Goal: Information Seeking & Learning: Learn about a topic

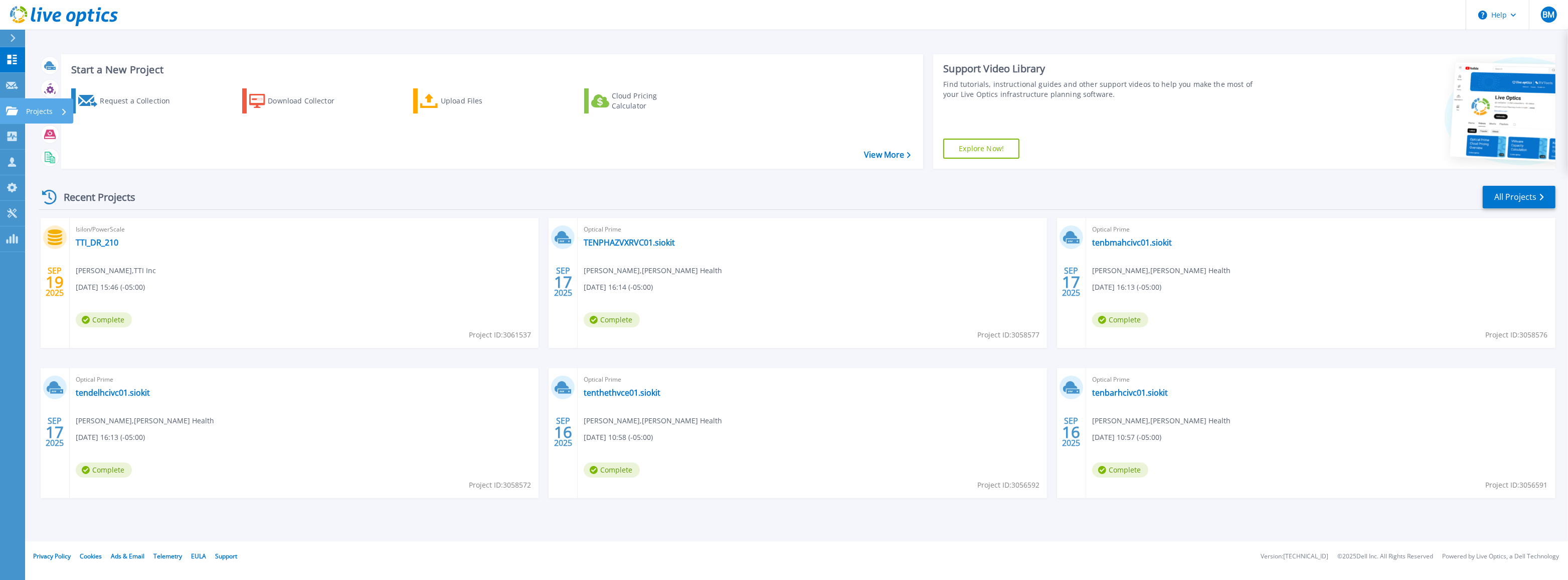
click at [17, 106] on div at bounding box center [12, 111] width 12 height 9
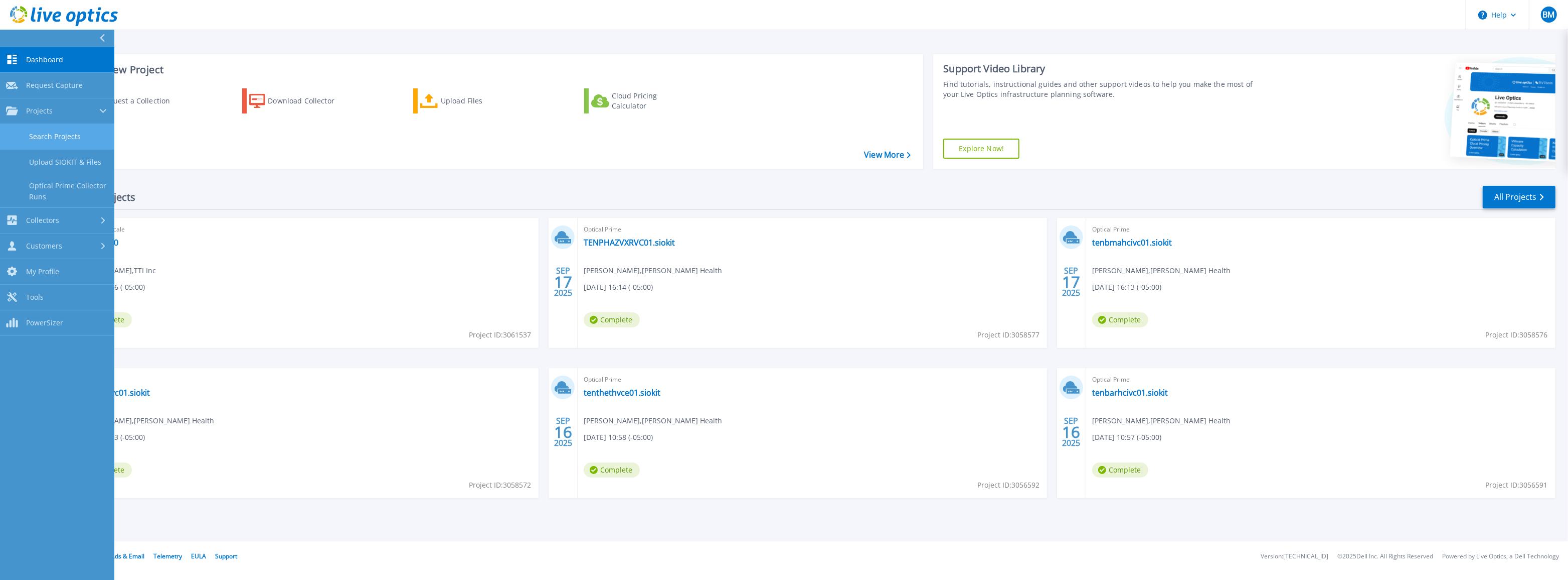
click at [65, 135] on link "Search Projects" at bounding box center [57, 136] width 114 height 25
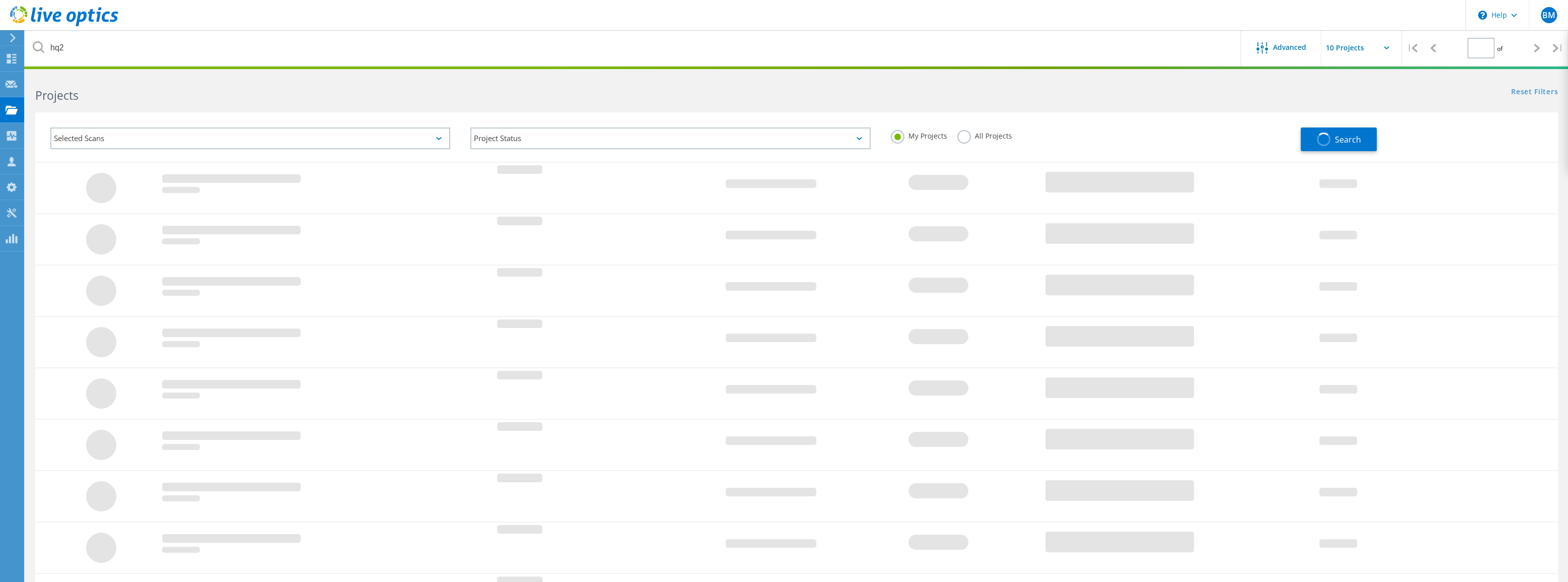
type input "1"
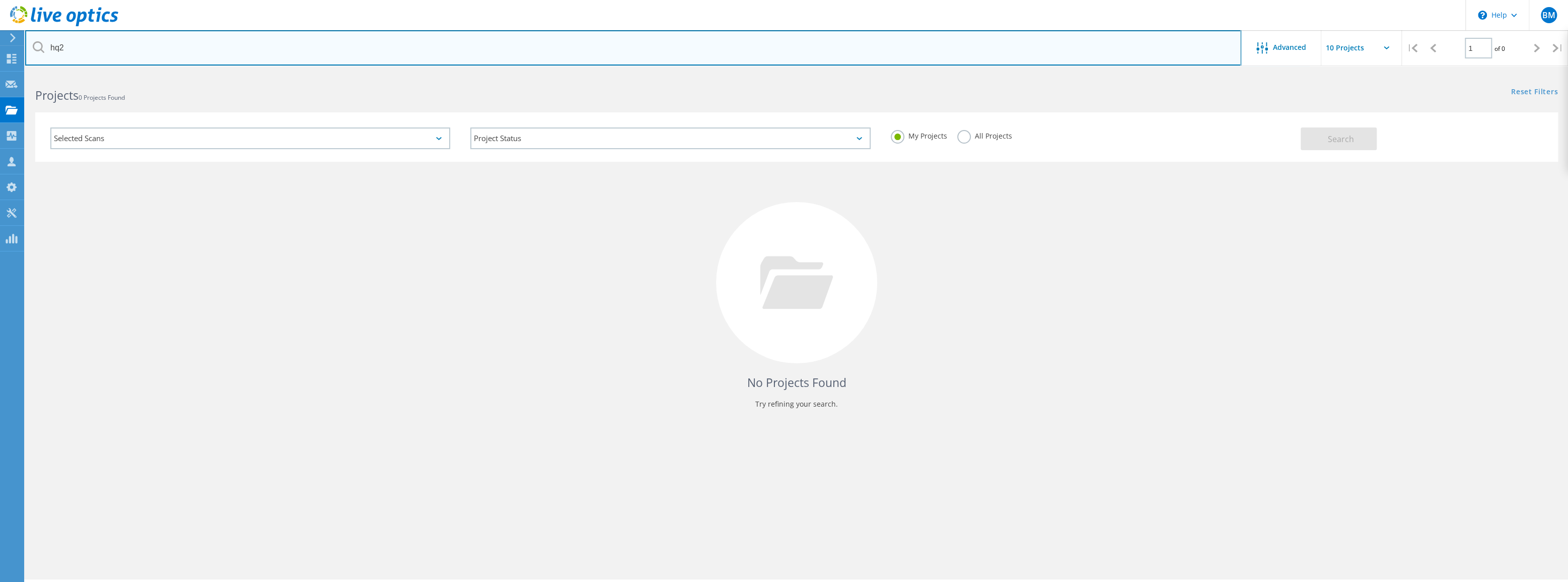
click at [121, 50] on input "hq2" at bounding box center [634, 48] width 1216 height 36
type input "h"
type input "s"
type input "south"
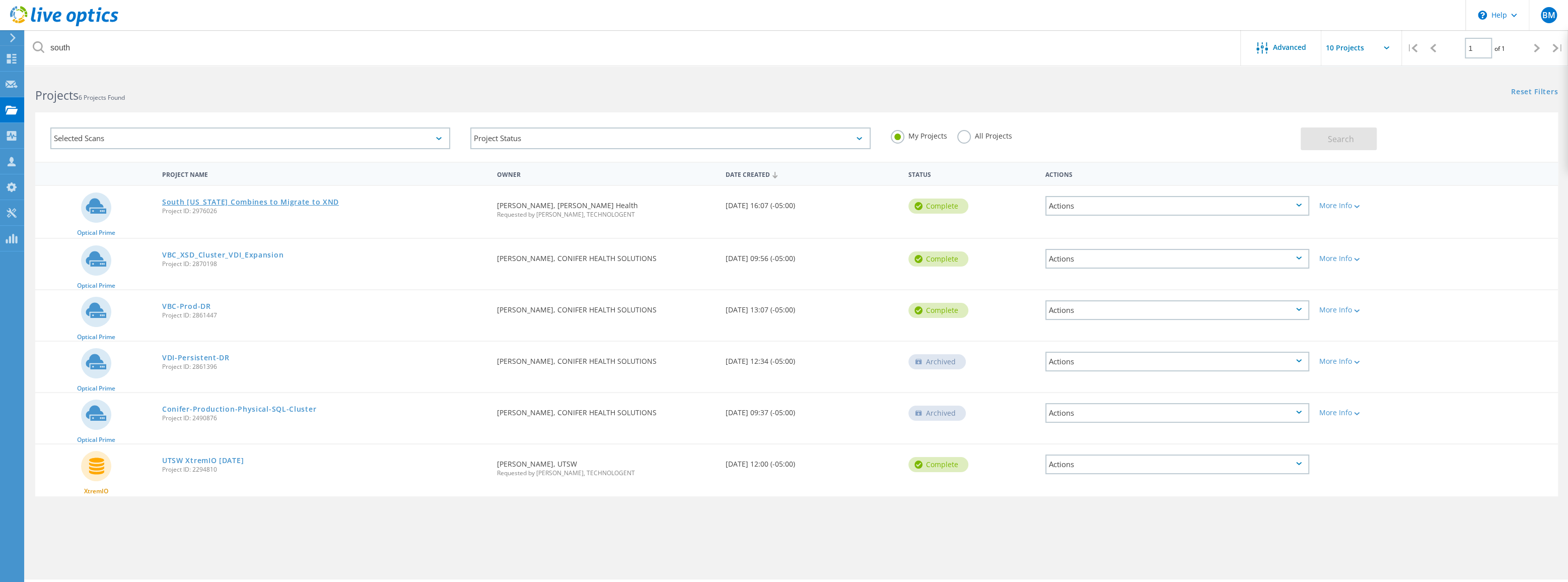
click at [211, 200] on link "South [US_STATE] Combines to Migrate to XND" at bounding box center [250, 202] width 177 height 7
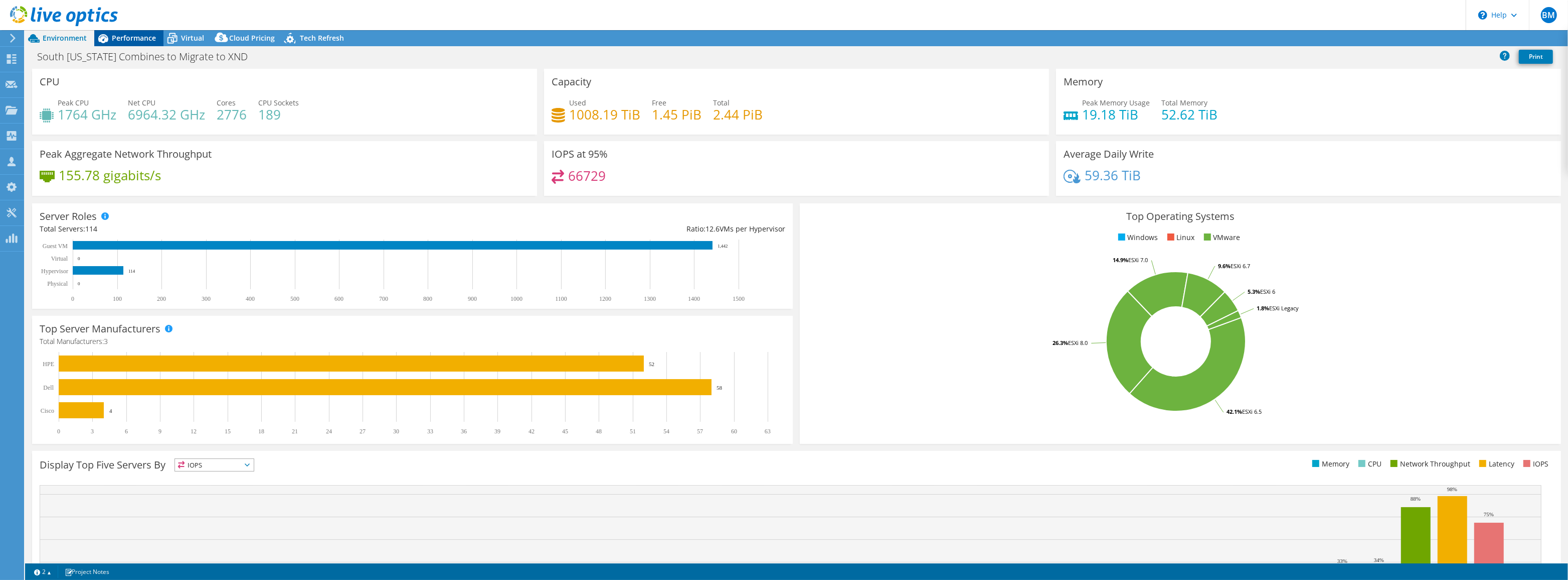
click at [141, 39] on span "Performance" at bounding box center [134, 38] width 44 height 9
select select "USD"
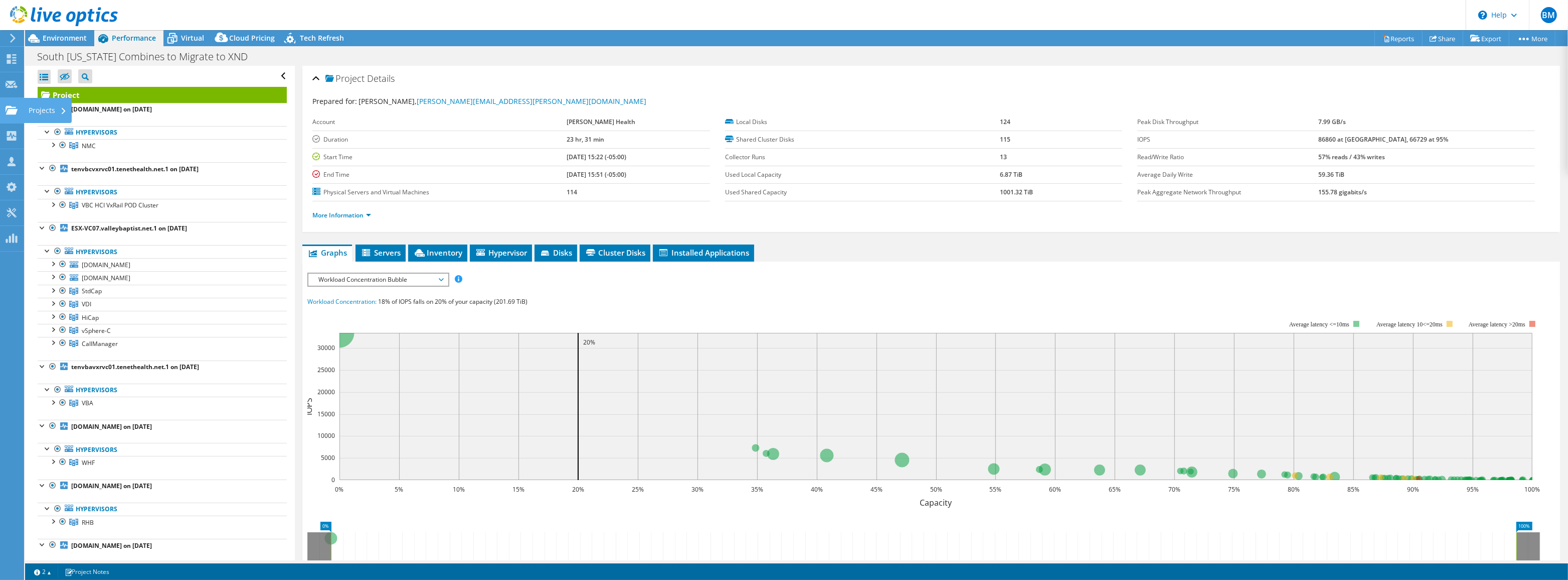
click at [10, 114] on icon at bounding box center [12, 110] width 12 height 9
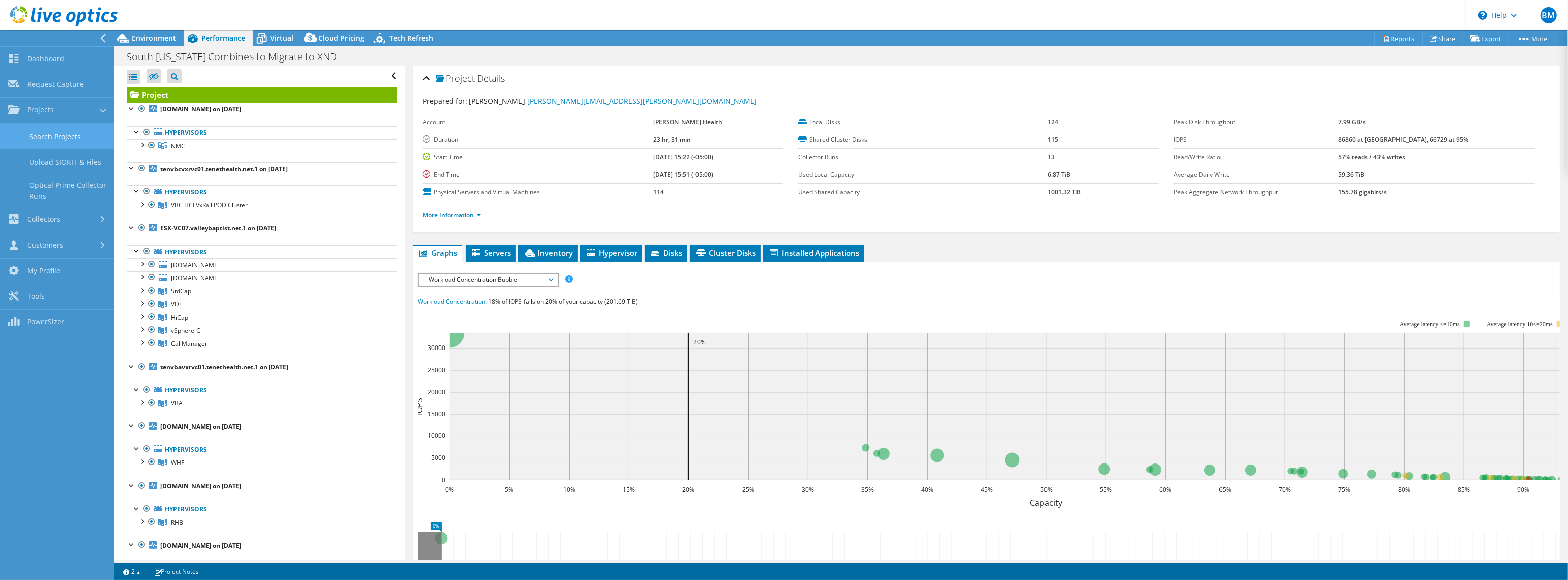
click at [55, 138] on link "Search Projects" at bounding box center [57, 136] width 114 height 25
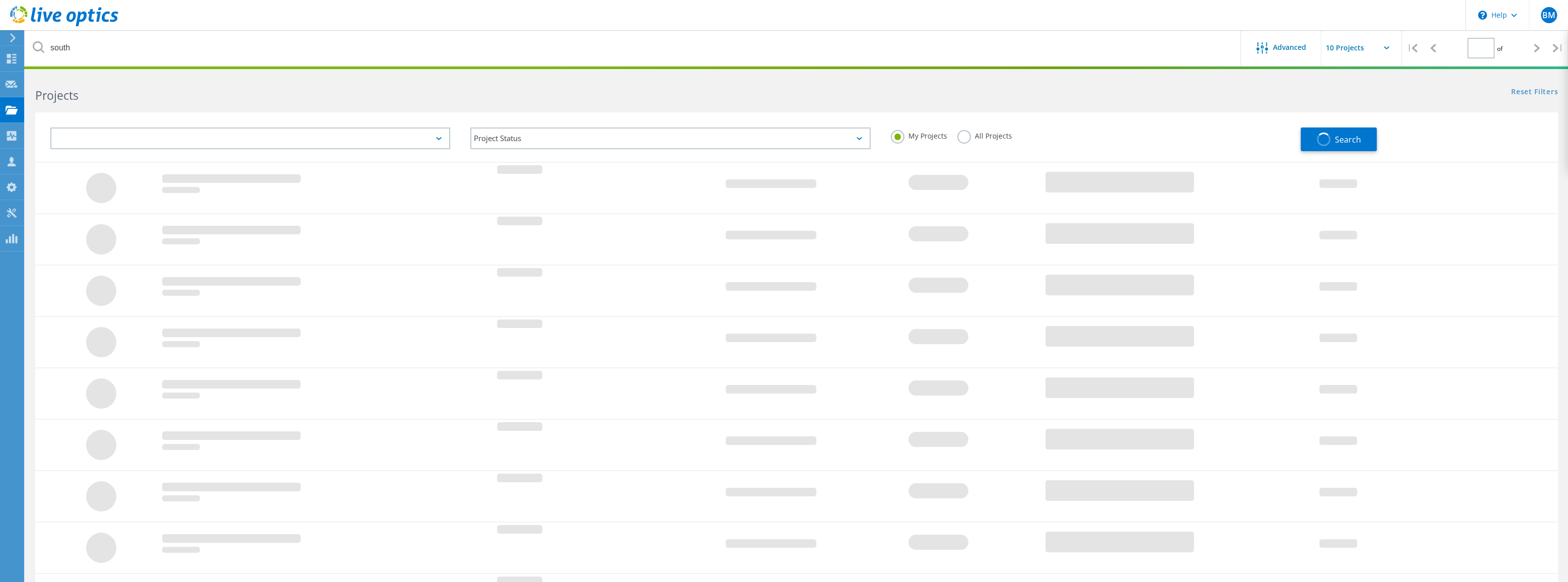
type input "1"
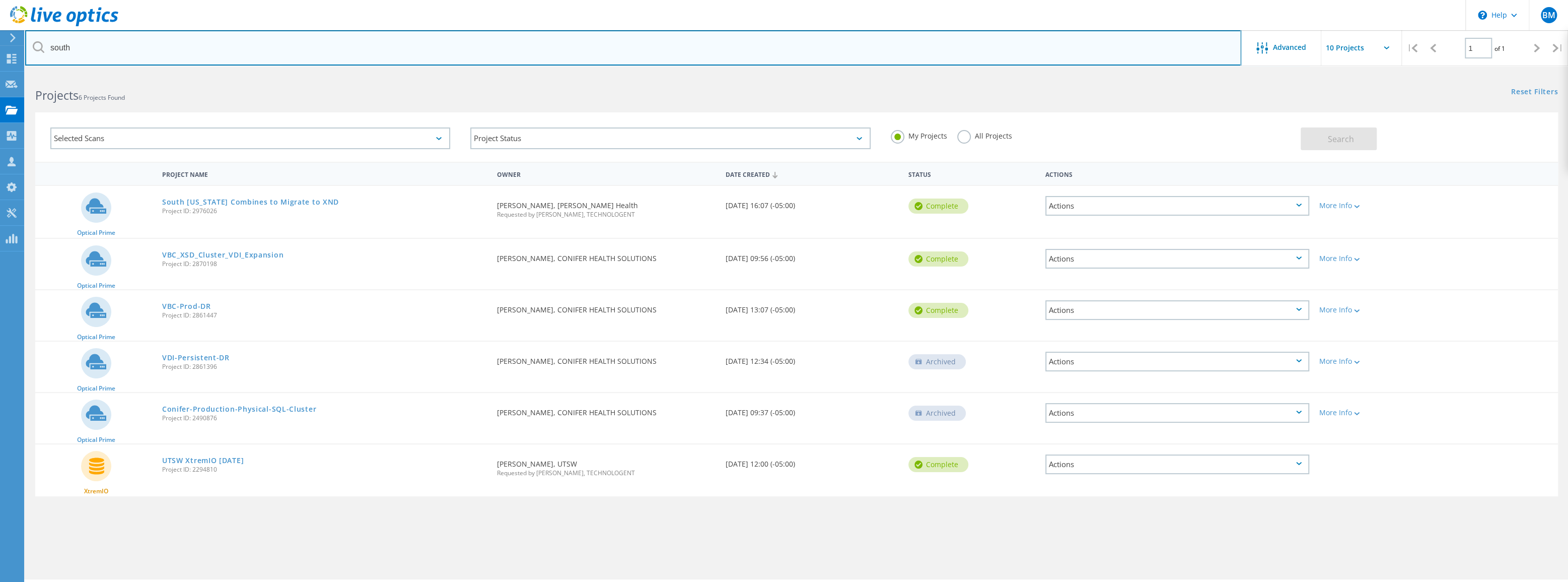
drag, startPoint x: 90, startPoint y: 51, endPoint x: 44, endPoint y: 53, distance: 46.0
click at [44, 53] on input "south" at bounding box center [634, 48] width 1216 height 36
type input "vba"
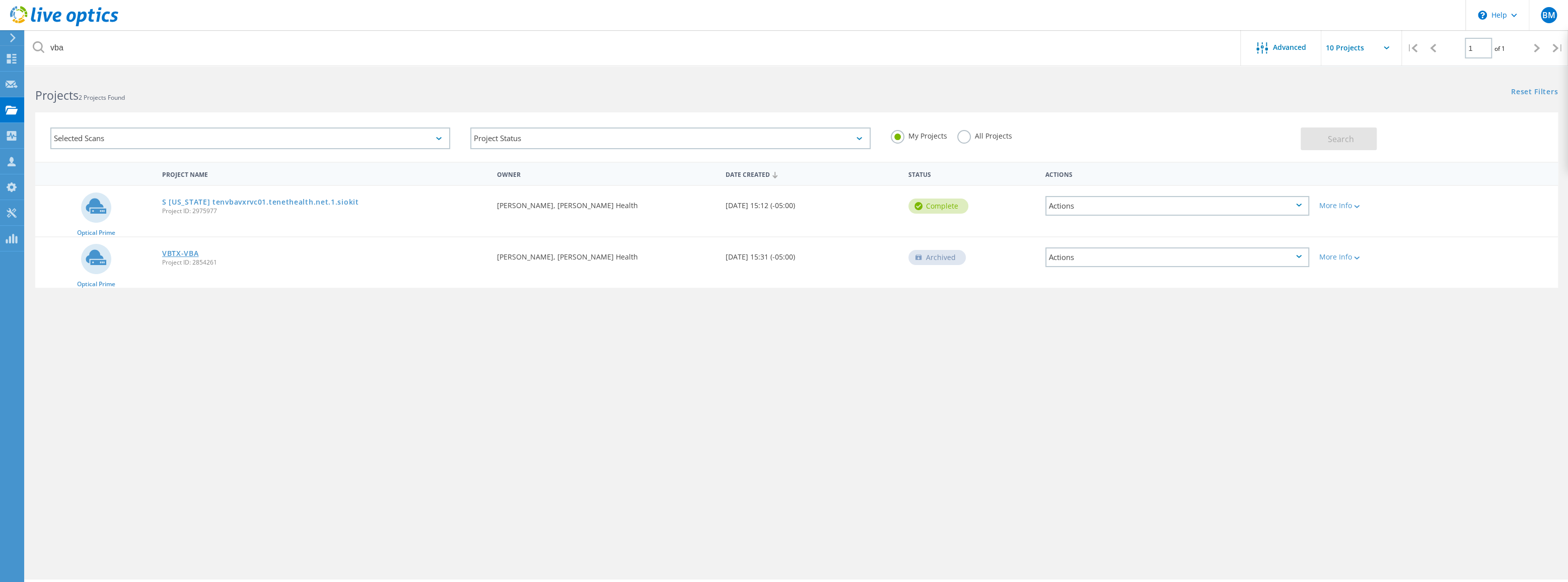
click at [177, 256] on link "VBTX-VBA" at bounding box center [180, 254] width 37 height 7
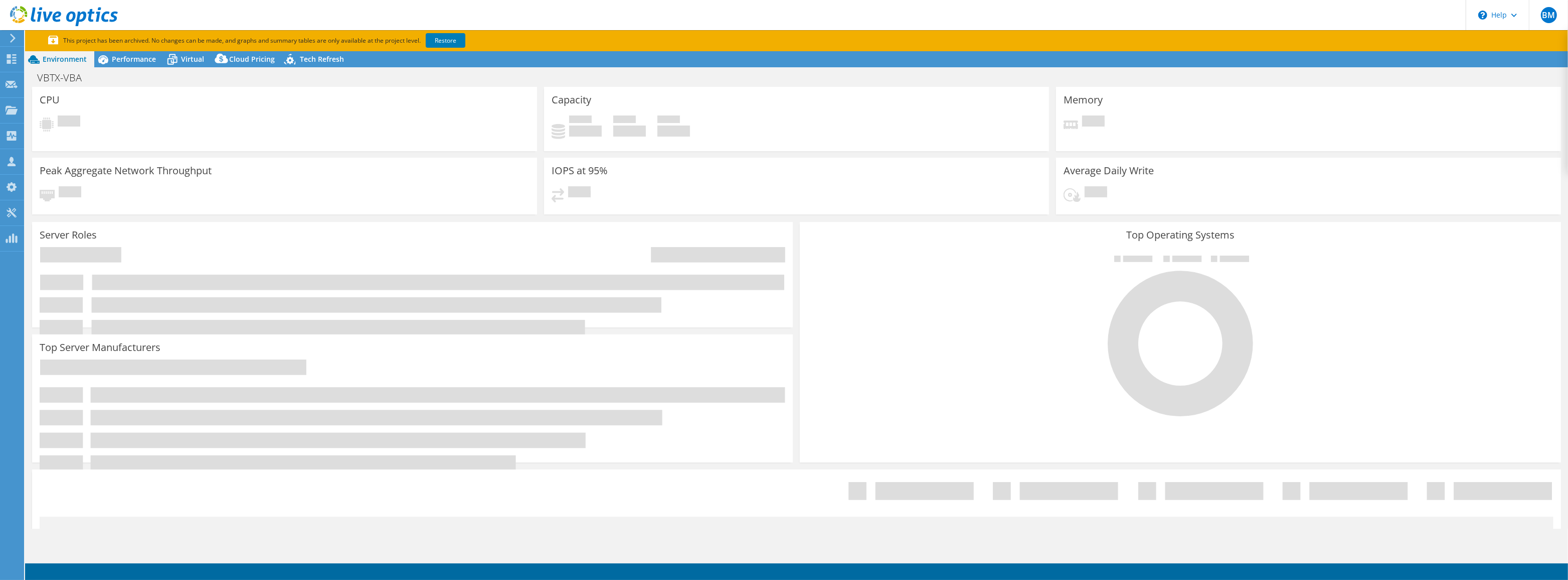
select select "USD"
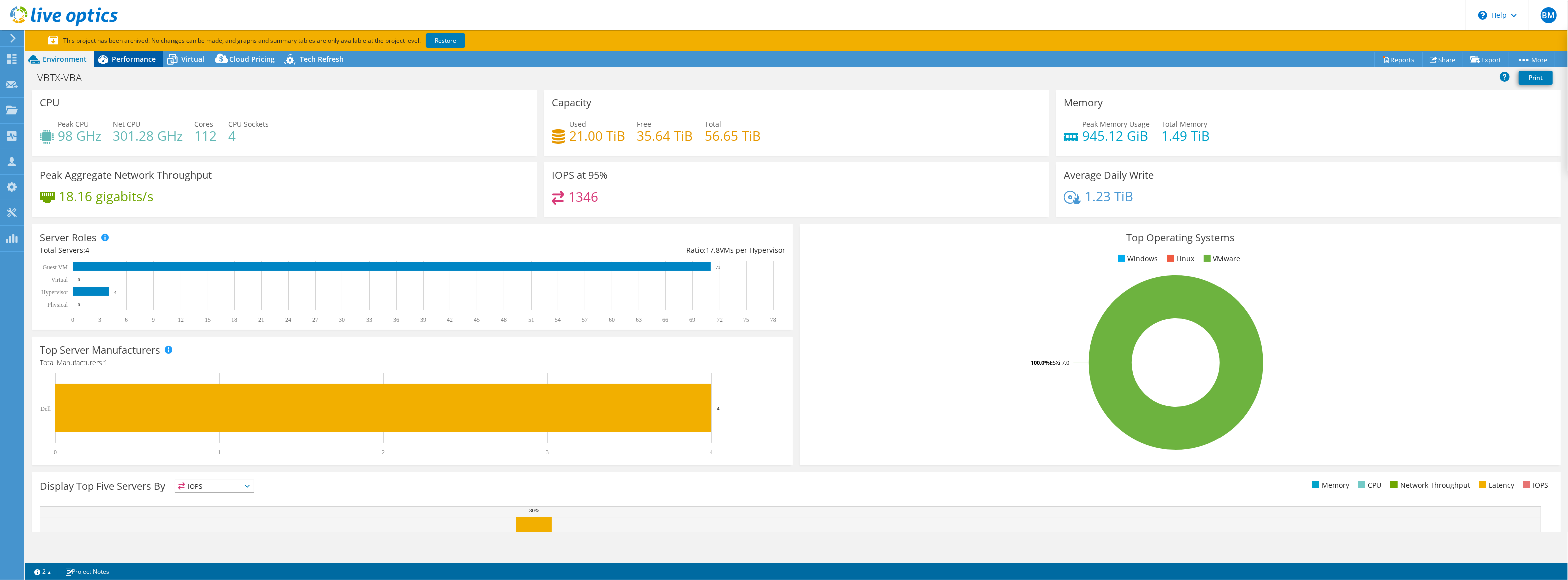
click at [150, 59] on span "Performance" at bounding box center [134, 59] width 44 height 9
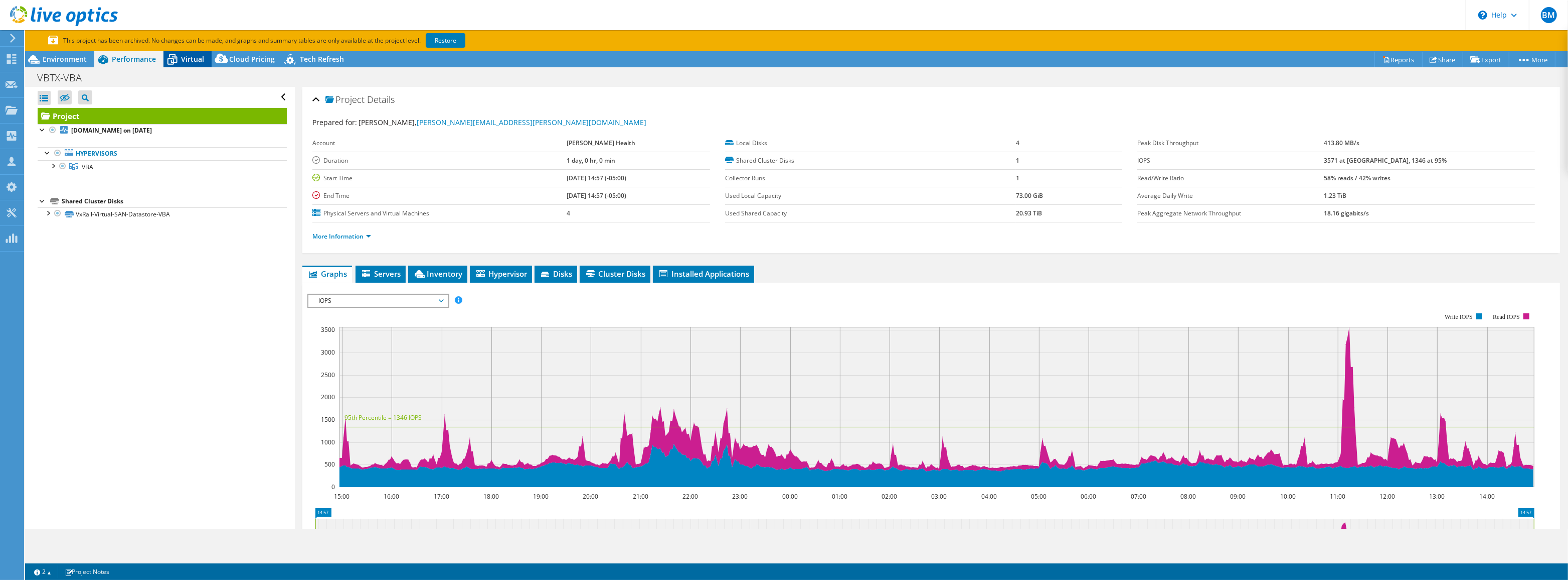
click at [185, 59] on span "Virtual" at bounding box center [192, 59] width 23 height 9
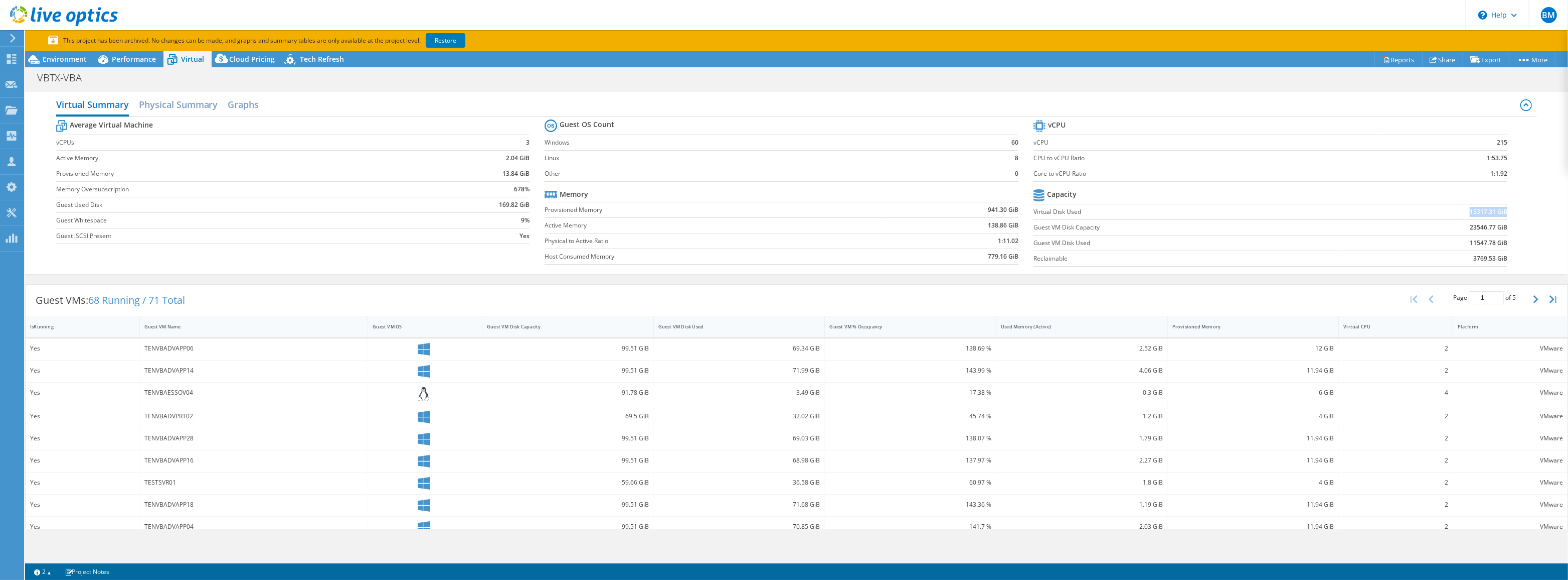
drag, startPoint x: 1461, startPoint y: 211, endPoint x: 1501, endPoint y: 212, distance: 40.0
click at [1501, 212] on td "15317.31 GiB" at bounding box center [1425, 211] width 164 height 15
click at [15, 110] on use at bounding box center [12, 110] width 12 height 9
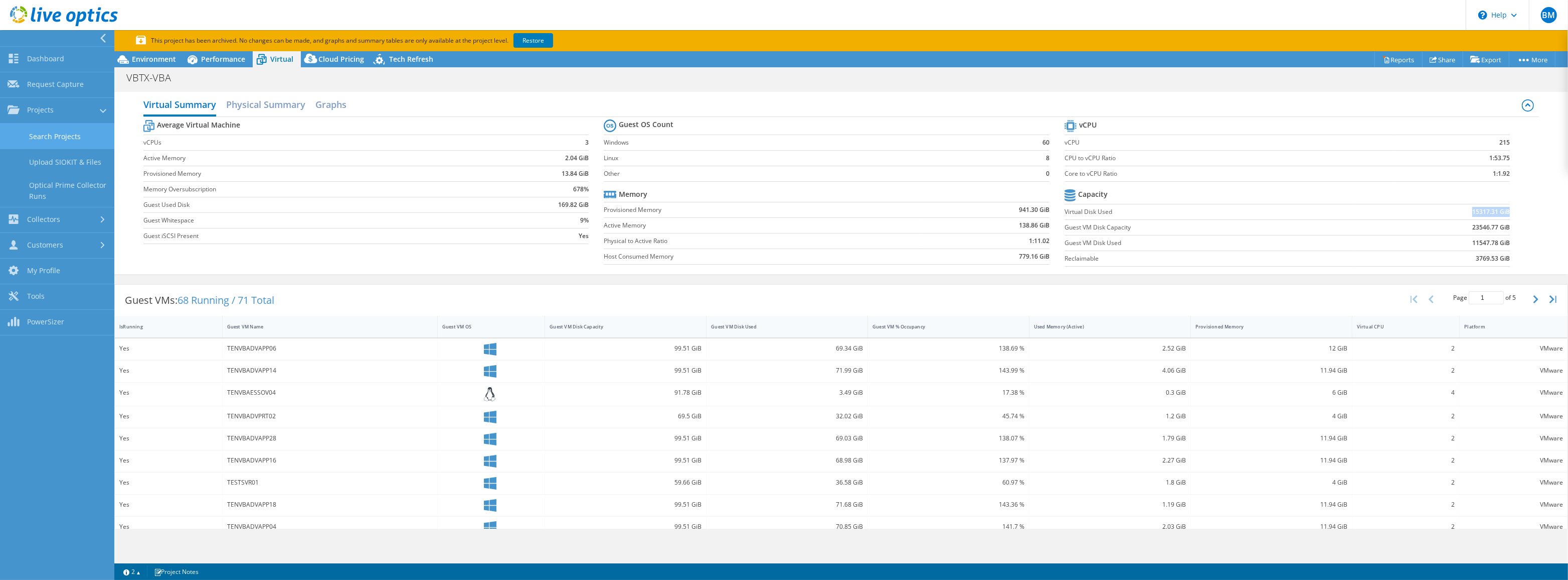
click at [46, 138] on link "Search Projects" at bounding box center [57, 136] width 114 height 25
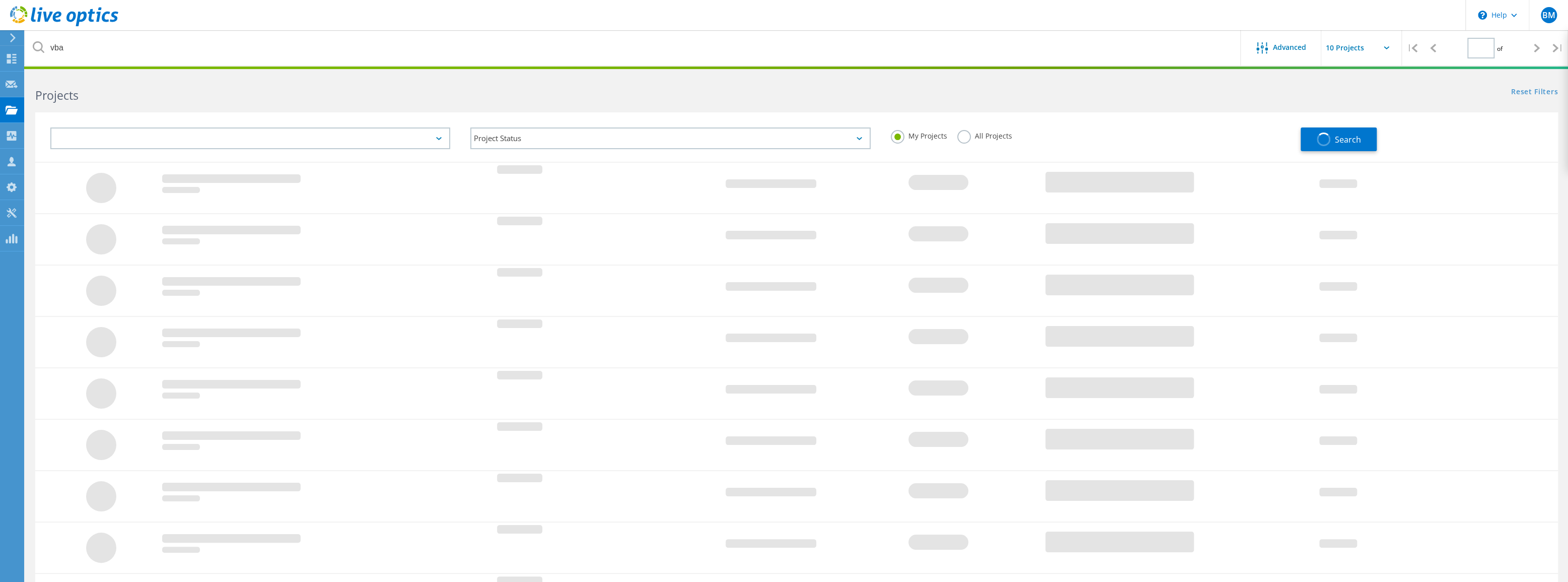
type input "1"
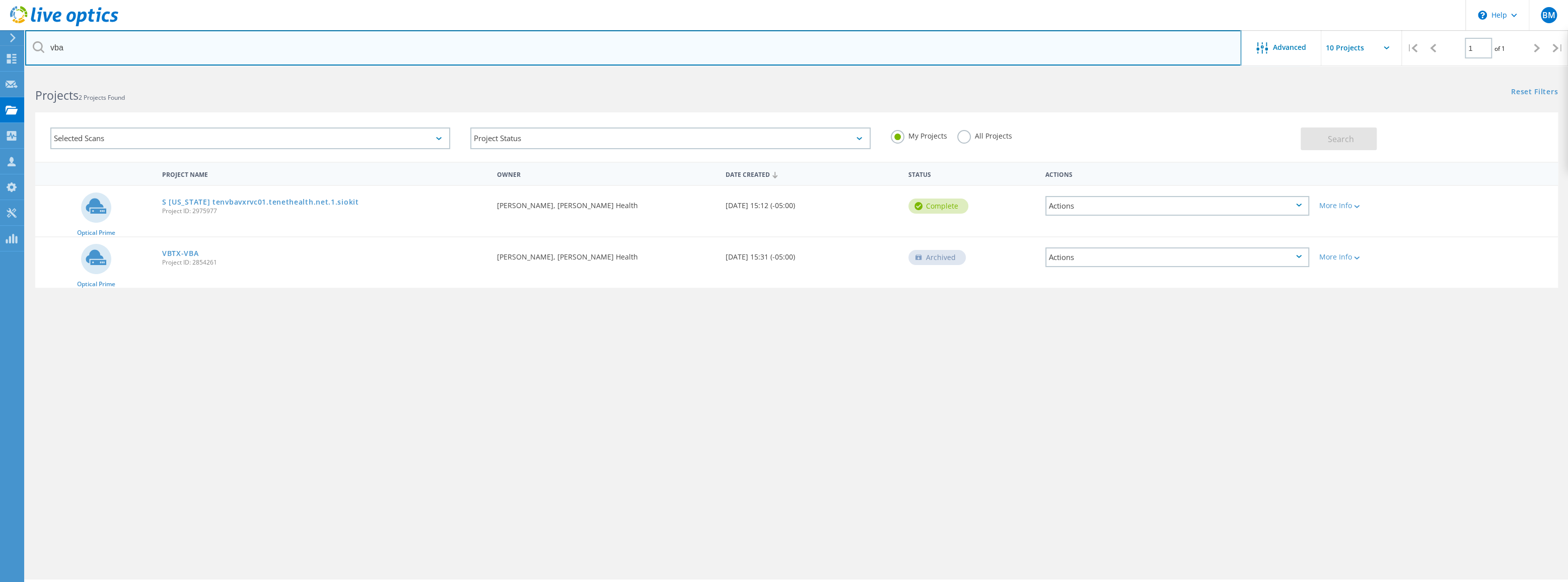
drag, startPoint x: 102, startPoint y: 50, endPoint x: 41, endPoint y: 53, distance: 61.1
click at [41, 53] on input "vba" at bounding box center [634, 48] width 1216 height 36
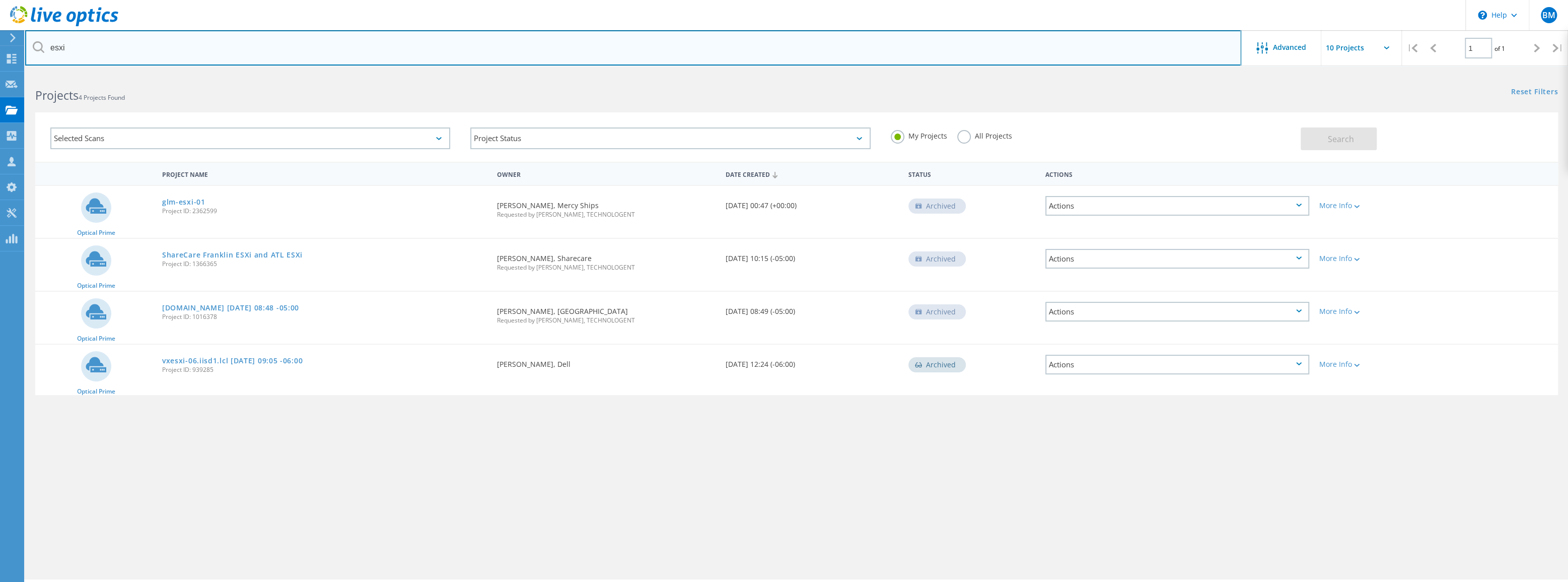
click at [128, 54] on input "esxi" at bounding box center [634, 48] width 1216 height 36
type input "esx"
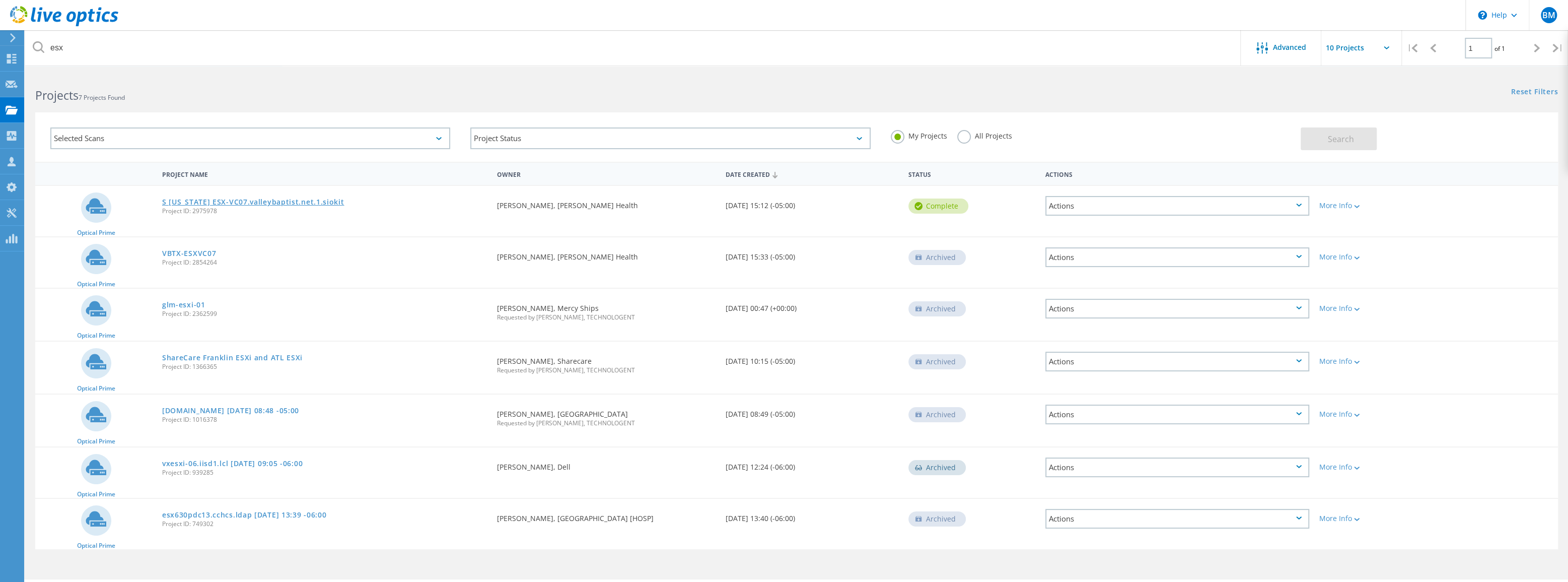
click at [224, 201] on link "S [US_STATE] ESX-VC07.valleybaptist.net.1.siokit" at bounding box center [253, 202] width 182 height 7
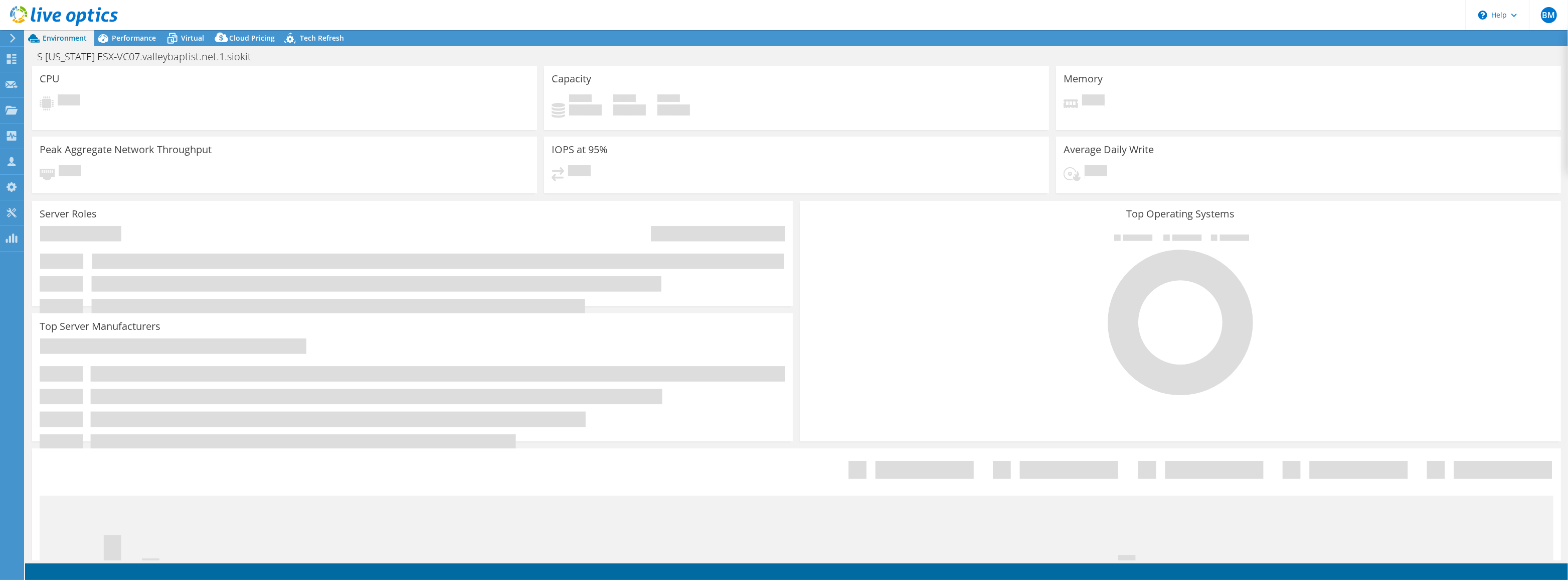
select select "USD"
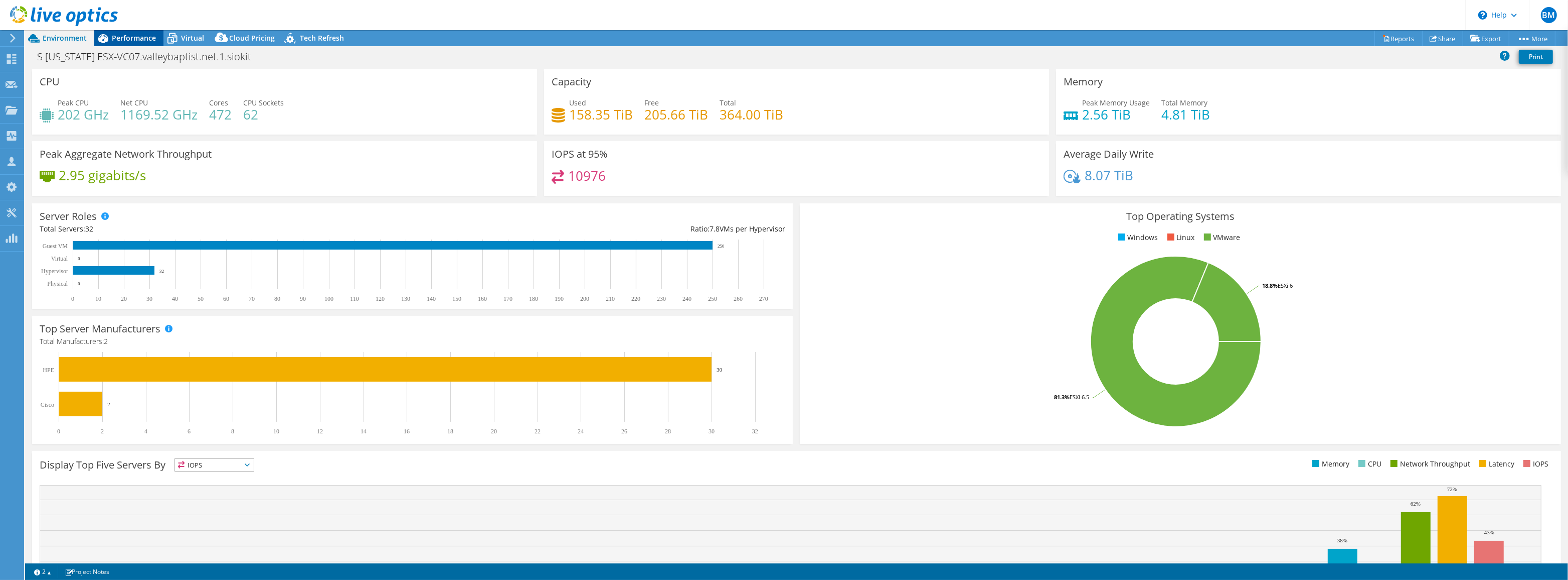
click at [143, 40] on span "Performance" at bounding box center [134, 38] width 44 height 9
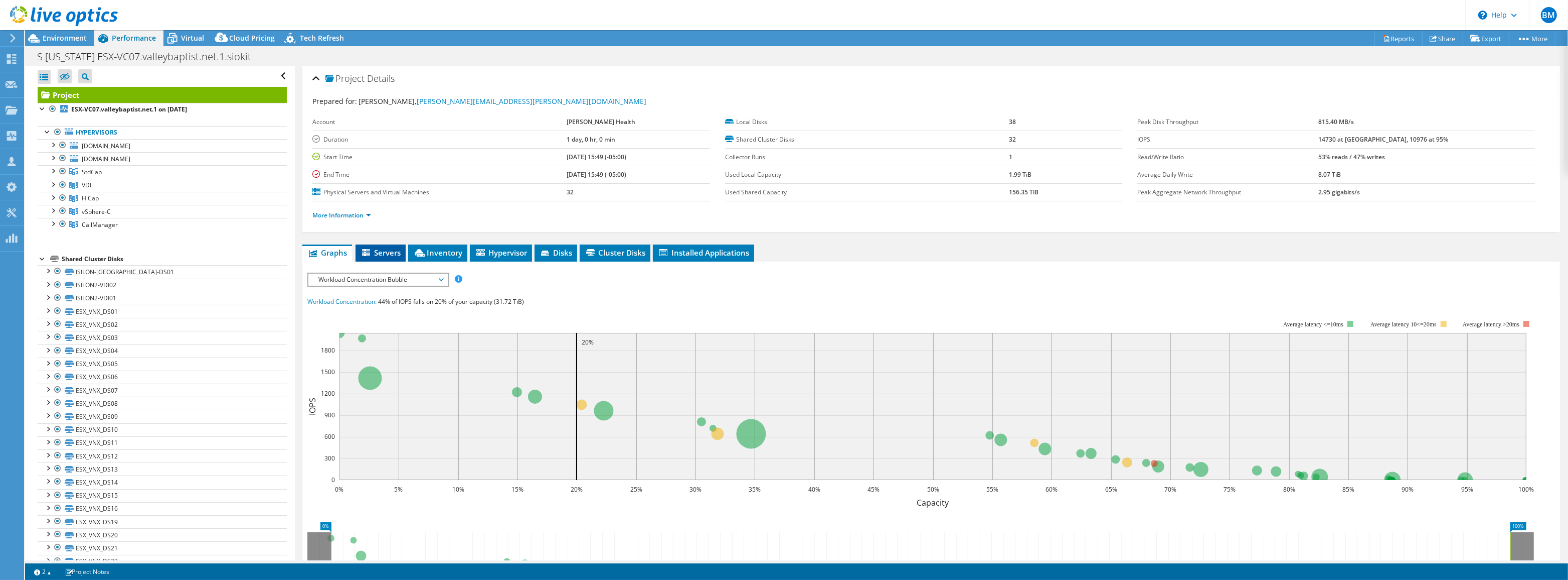
click at [395, 251] on span "Servers" at bounding box center [380, 253] width 40 height 10
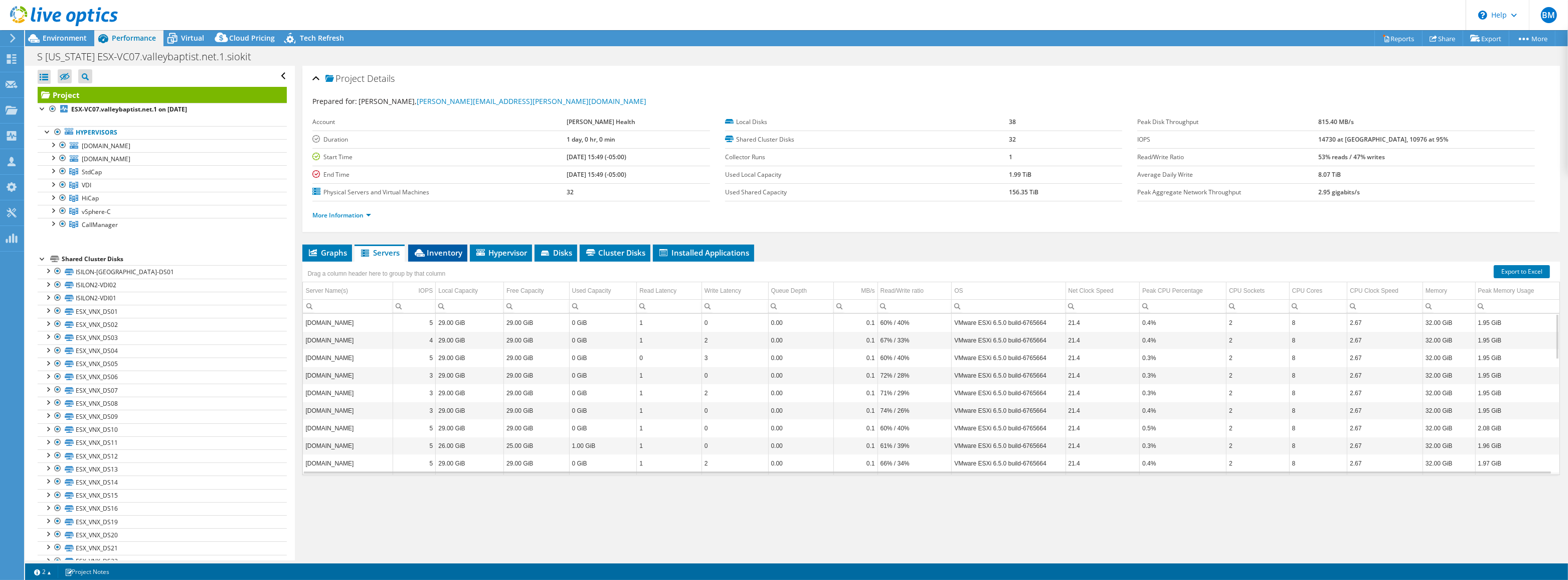
click at [450, 245] on li "Inventory" at bounding box center [438, 253] width 59 height 17
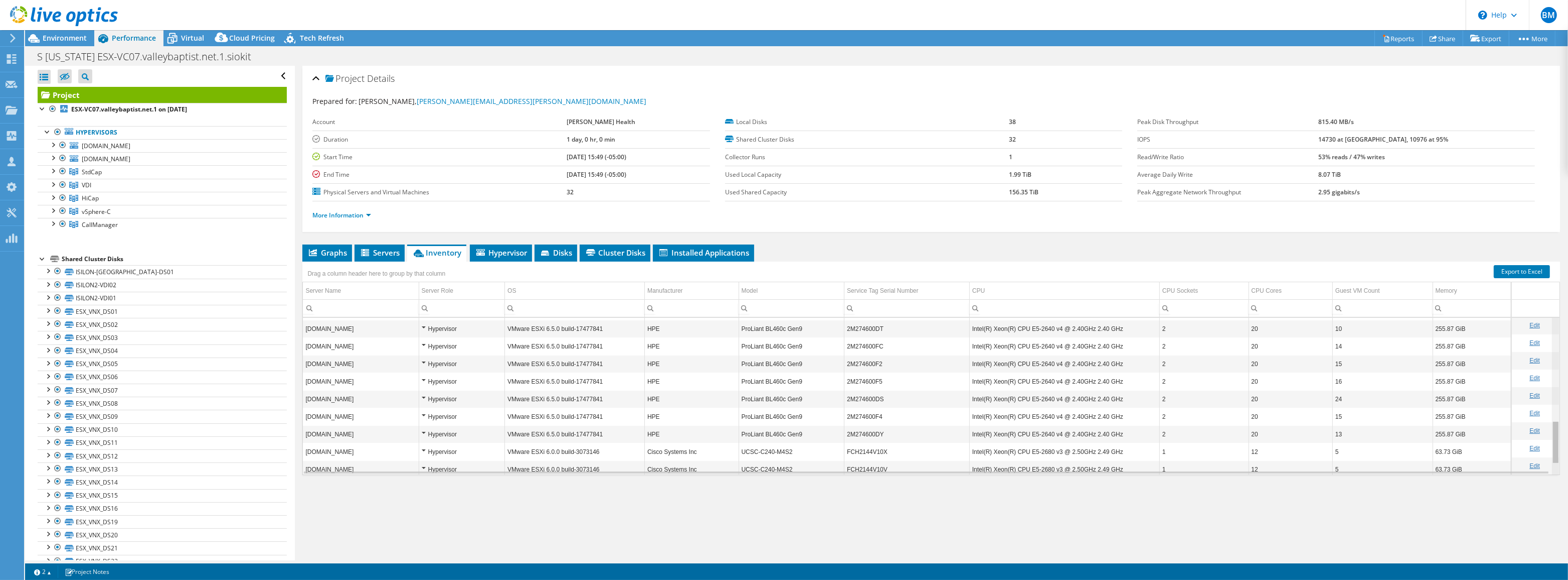
scroll to position [408, 0]
drag, startPoint x: 1550, startPoint y: 329, endPoint x: 1568, endPoint y: 455, distance: 127.3
click at [1568, 455] on body "BM Channel Partner [PERSON_NAME] [PERSON_NAME][EMAIL_ADDRESS][PERSON_NAME][DOMA…" at bounding box center [784, 290] width 1568 height 580
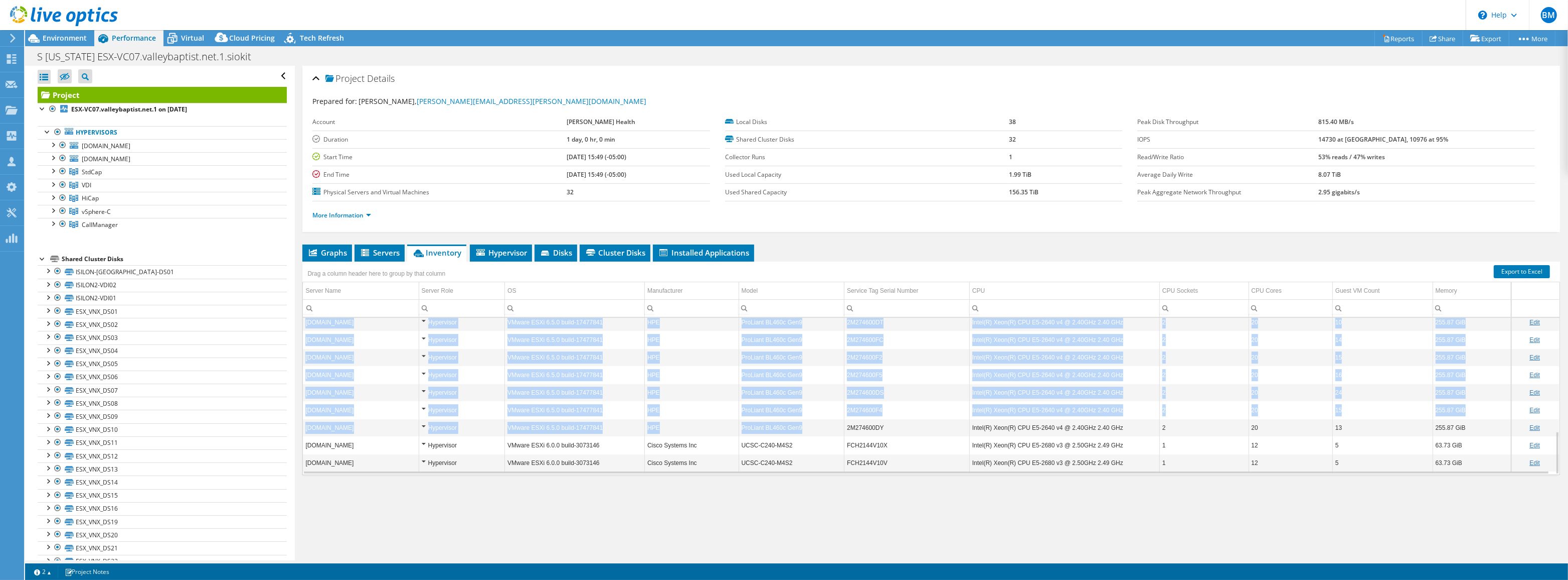
drag, startPoint x: 806, startPoint y: 427, endPoint x: 726, endPoint y: 311, distance: 140.9
click at [726, 311] on div "Drag a column header here to group by that column Server Name Server Role OS Ma…" at bounding box center [931, 368] width 1258 height 214
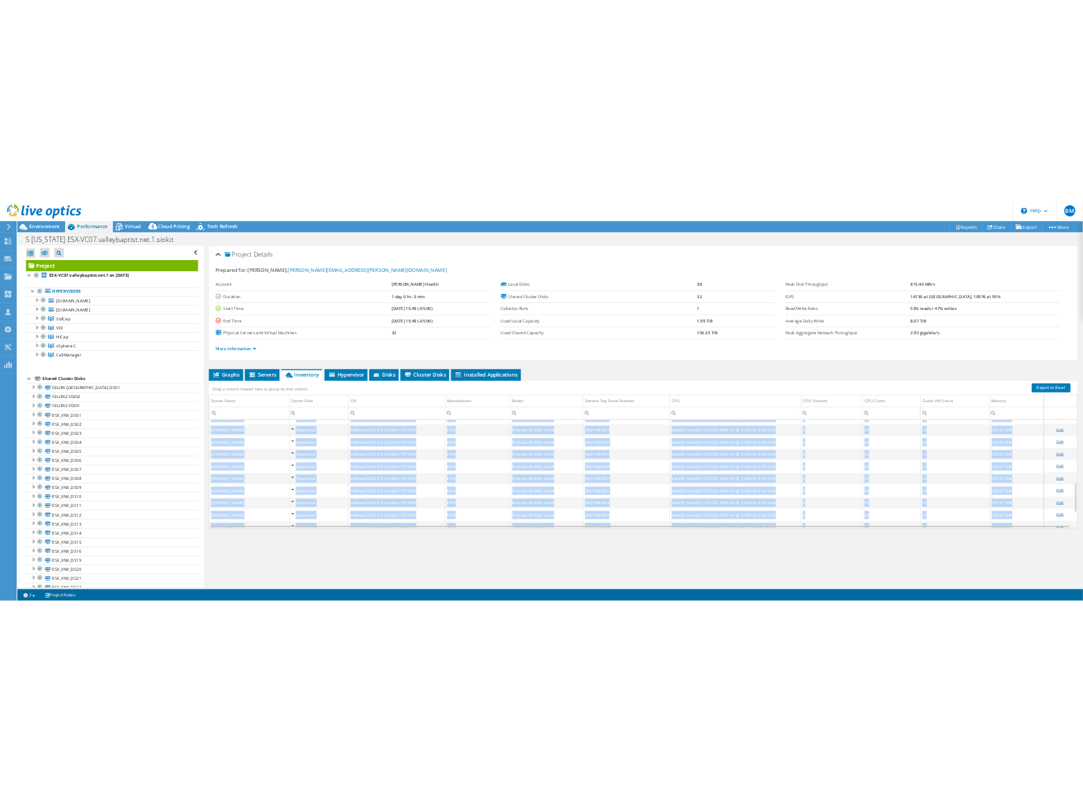
scroll to position [528, 0]
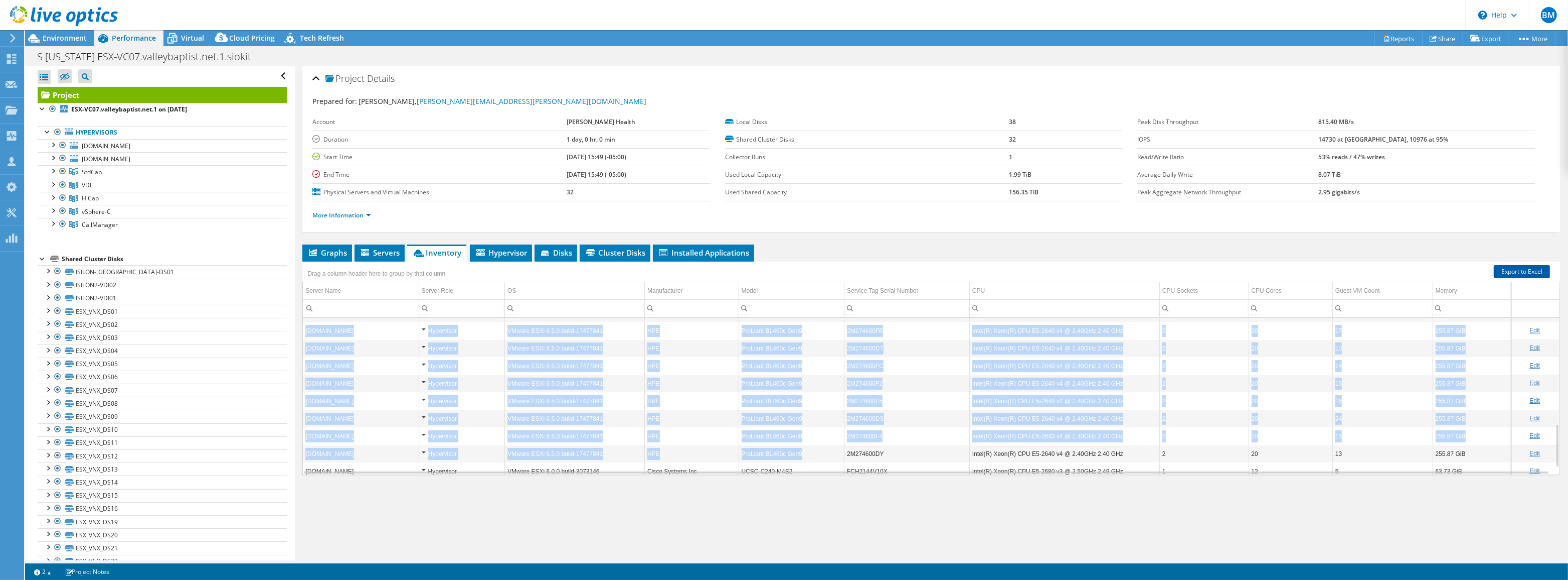
click at [1494, 271] on link "Export to Excel" at bounding box center [1522, 272] width 56 height 13
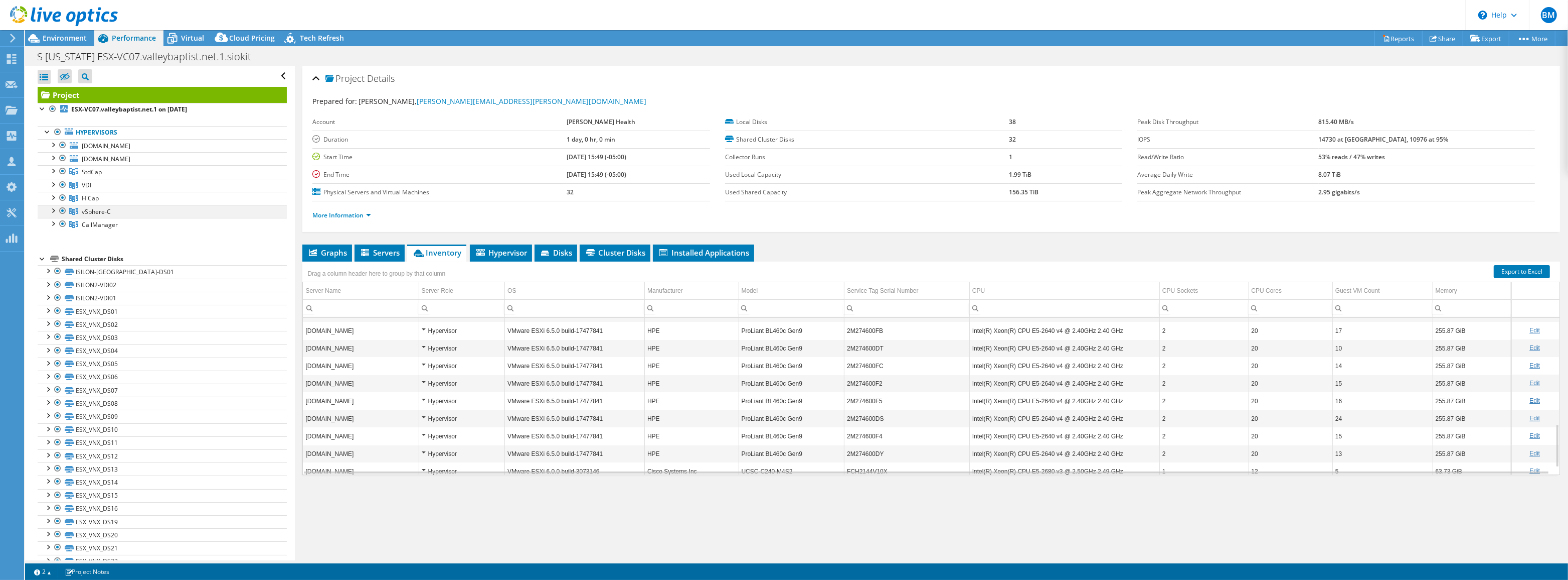
click at [54, 210] on div at bounding box center [53, 210] width 10 height 10
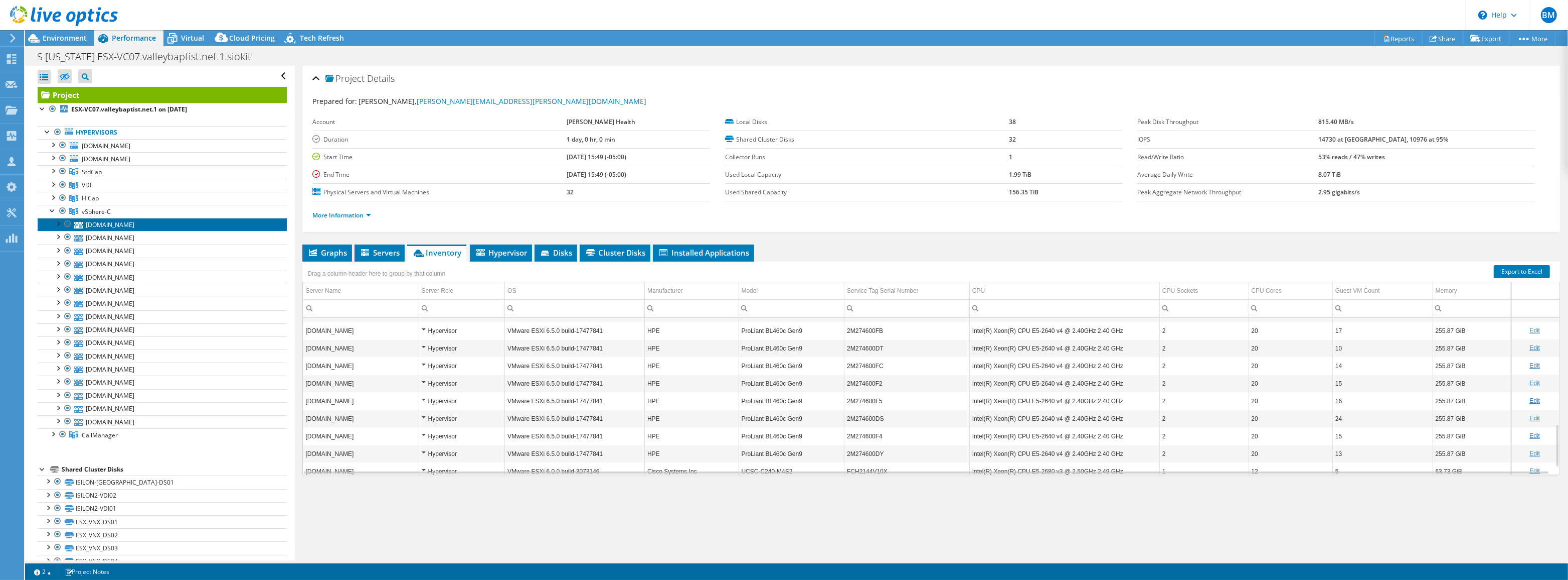
click at [147, 227] on link "[DOMAIN_NAME]" at bounding box center [162, 224] width 249 height 13
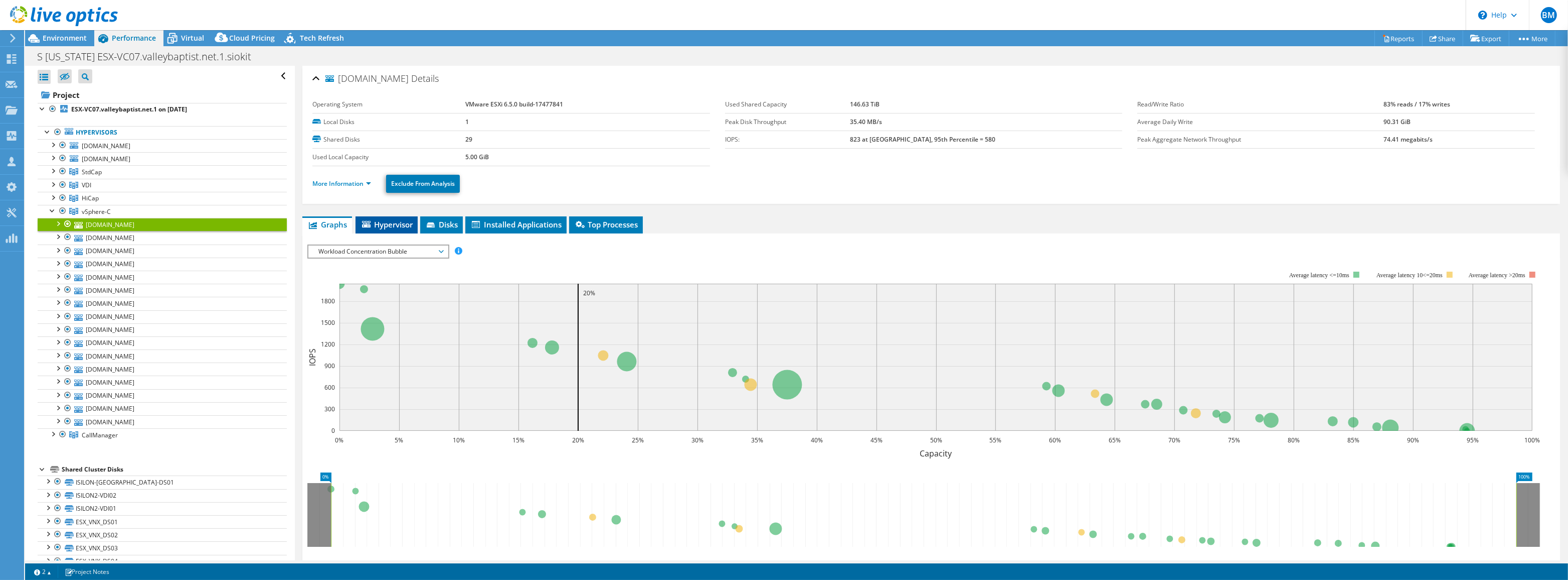
click at [383, 224] on span "Hypervisor" at bounding box center [386, 224] width 52 height 10
